Goal: Navigation & Orientation: Find specific page/section

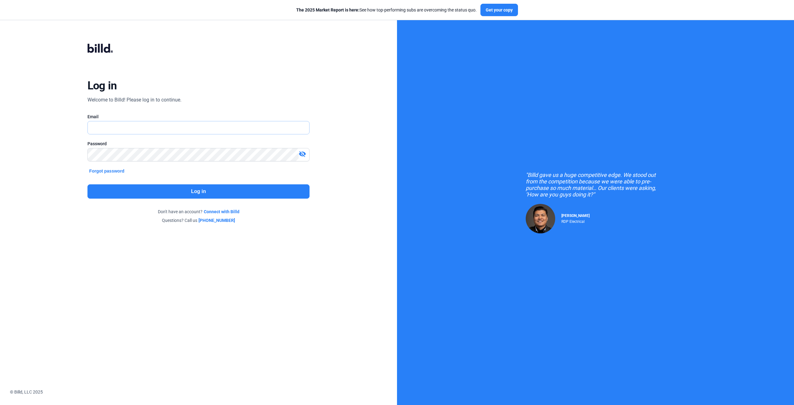
type input "[EMAIL_ADDRESS][DOMAIN_NAME]"
click at [204, 192] on button "Log in" at bounding box center [198, 191] width 222 height 14
type input "[EMAIL_ADDRESS][DOMAIN_NAME]"
click at [199, 187] on button "Log in" at bounding box center [198, 191] width 222 height 14
